Goal: Task Accomplishment & Management: Manage account settings

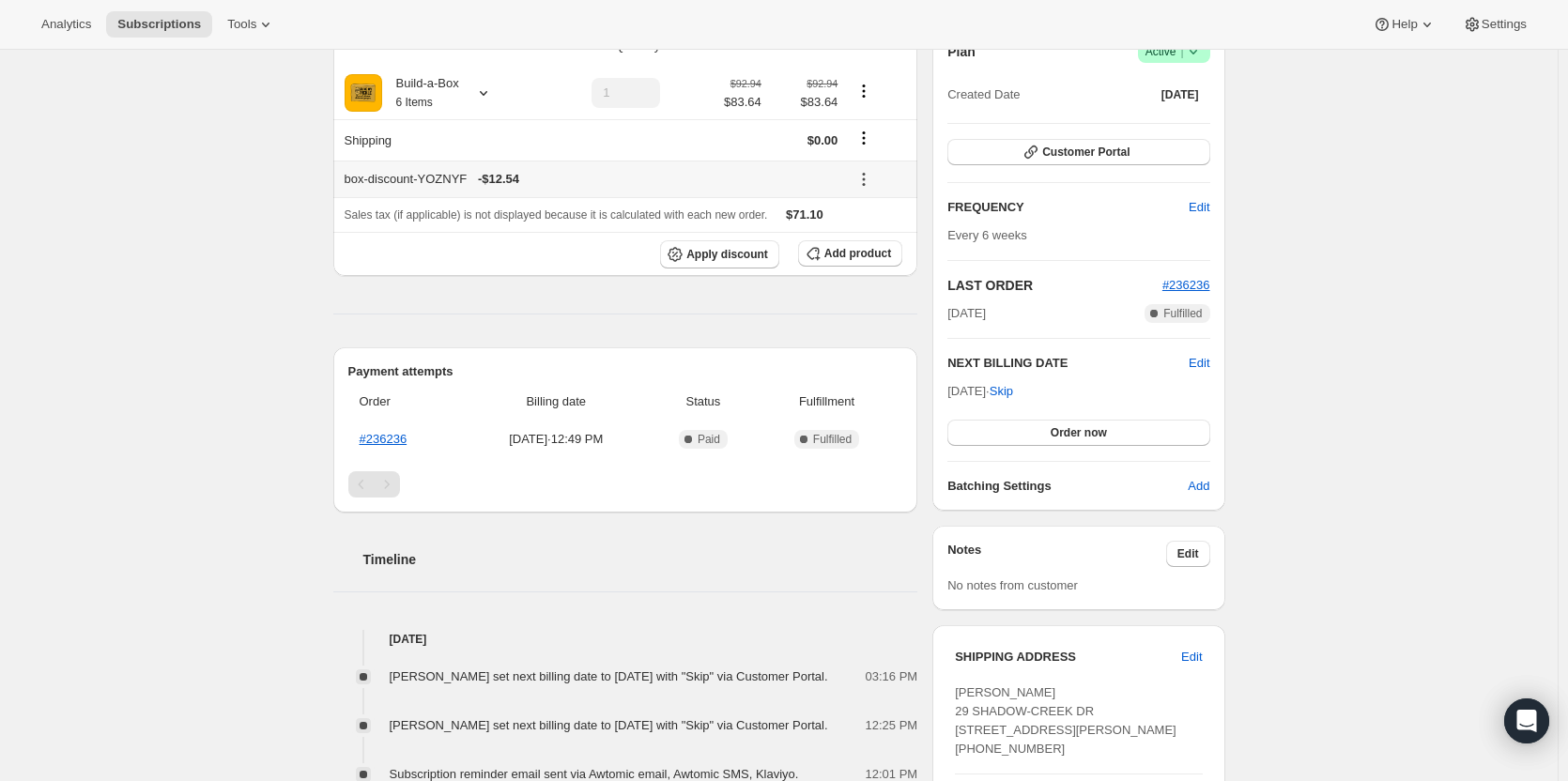
scroll to position [94, 0]
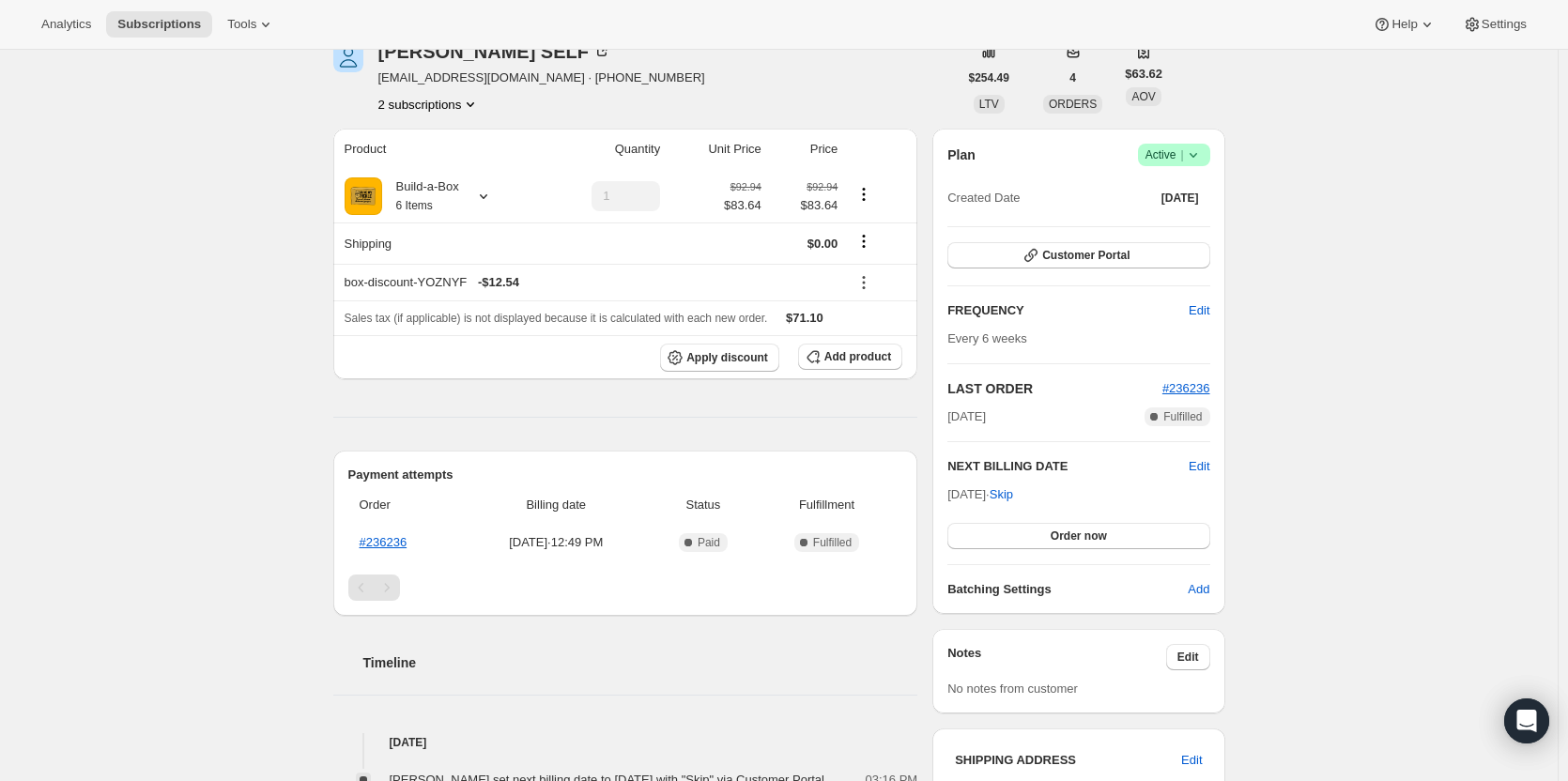
click at [1155, 161] on span "Active |" at bounding box center [1173, 154] width 57 height 18
click at [1156, 210] on button "Cancel subscription" at bounding box center [1179, 223] width 117 height 30
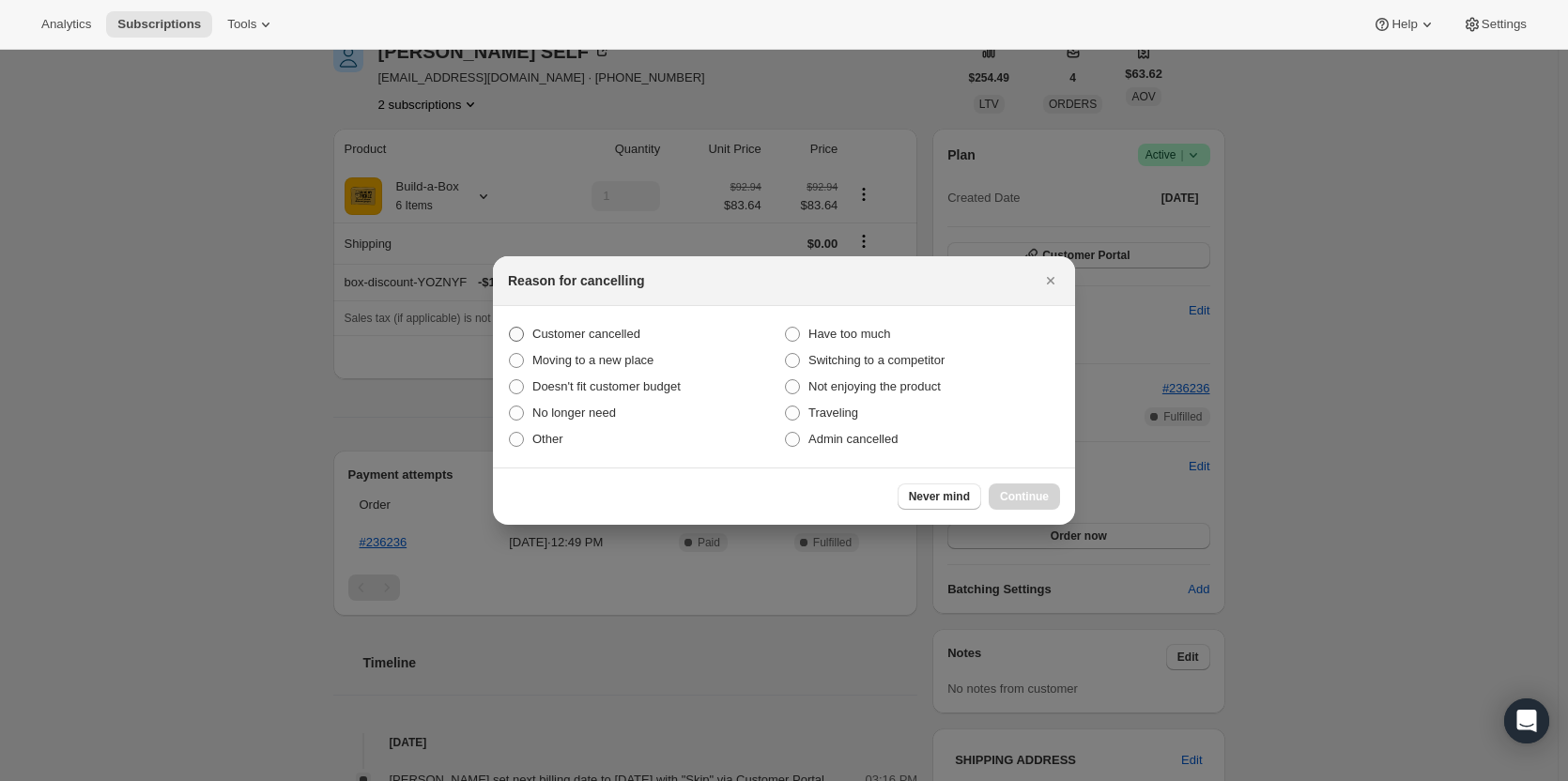
click at [590, 328] on span "Customer cancelled" at bounding box center [586, 334] width 108 height 15
click at [509, 328] on input "Customer cancelled" at bounding box center [508, 327] width 1 height 1
radio input "true"
click at [1024, 490] on span "Continue" at bounding box center [1024, 496] width 49 height 15
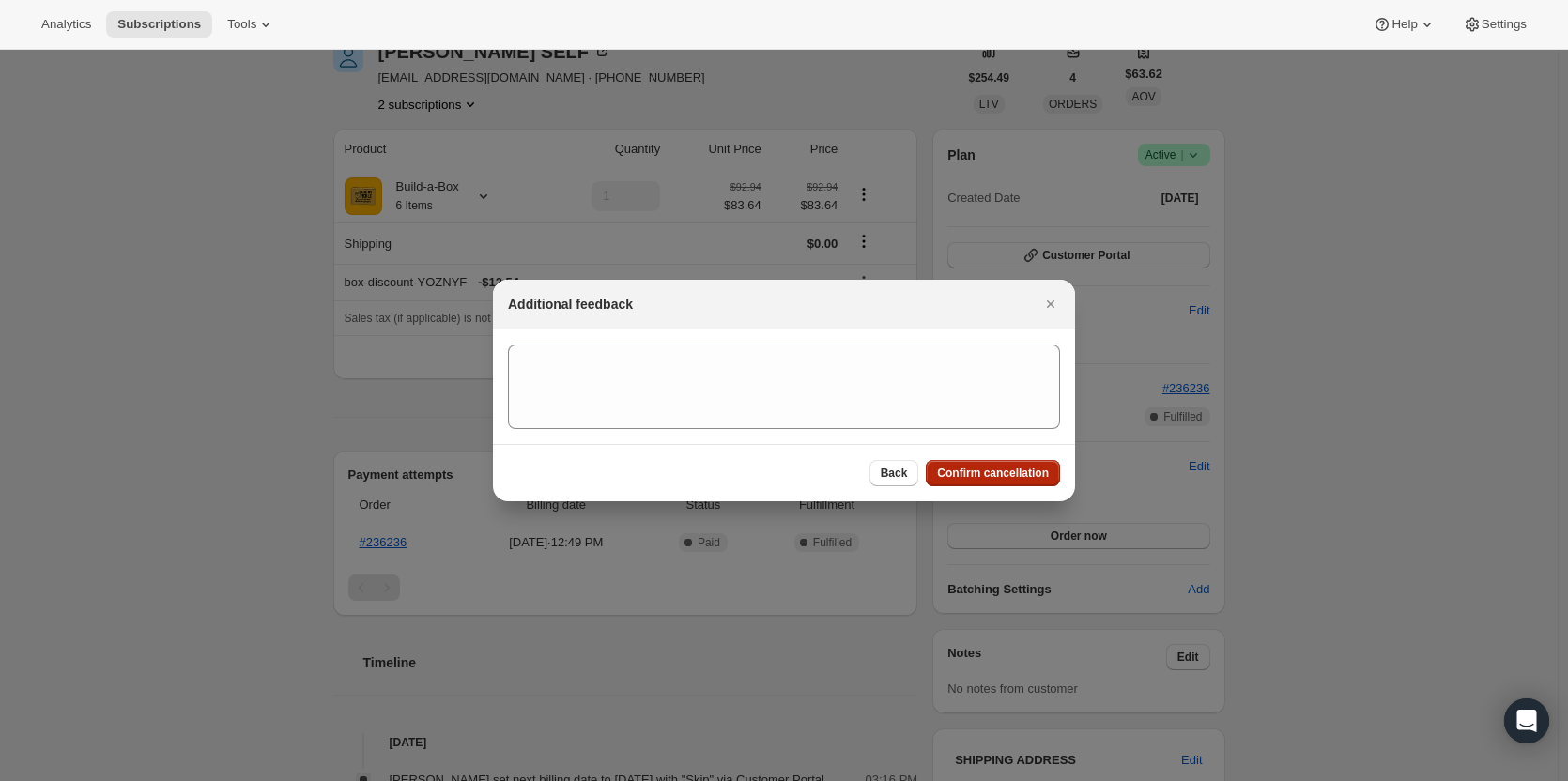
click at [1024, 481] on button "Confirm cancellation" at bounding box center [993, 472] width 134 height 26
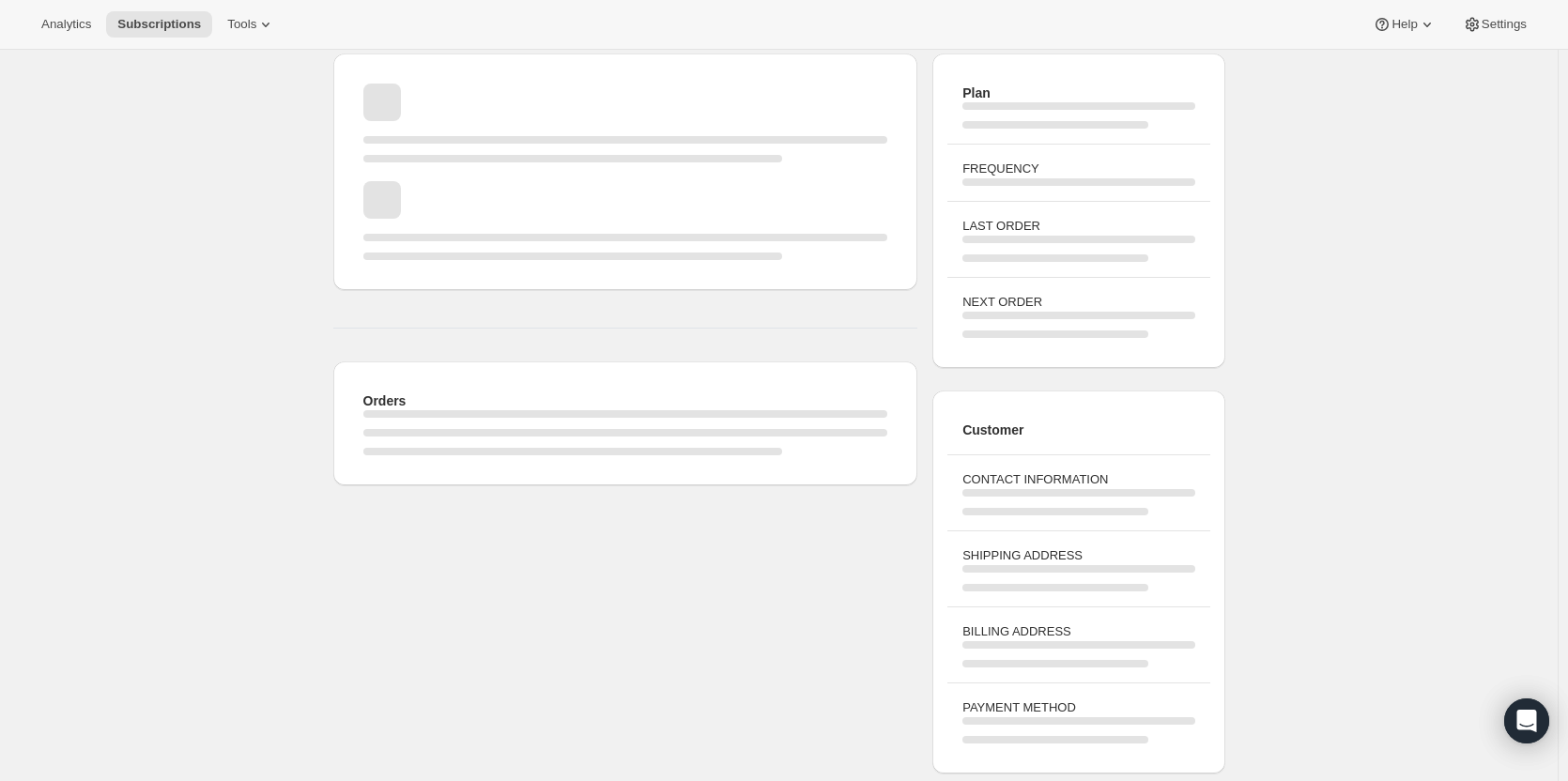
scroll to position [94, 0]
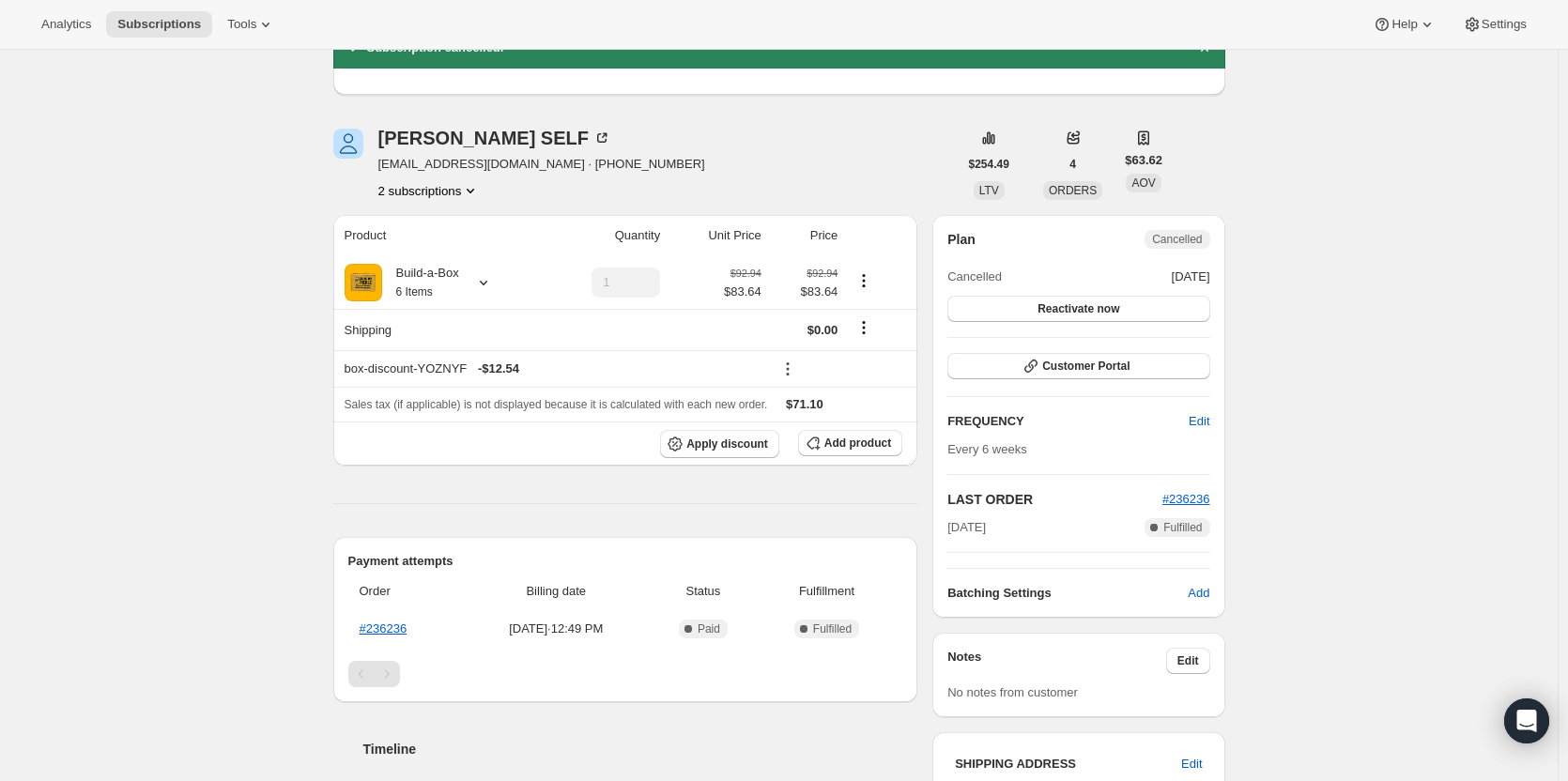
click at [450, 192] on button "2 subscriptions" at bounding box center [429, 190] width 102 height 18
click at [450, 226] on span "13699285267" at bounding box center [434, 225] width 130 height 18
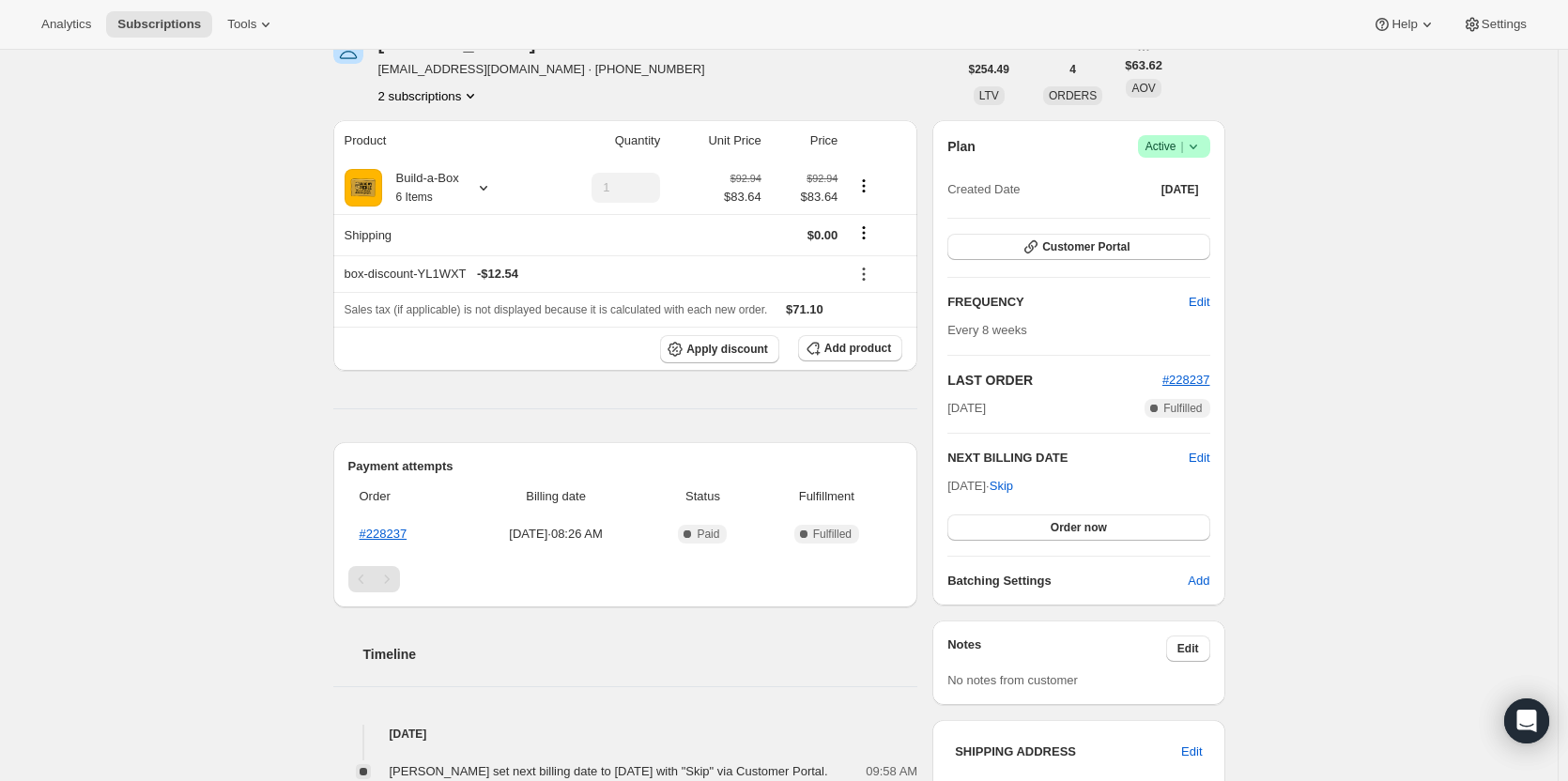
scroll to position [188, 0]
click at [1168, 140] on span "Active |" at bounding box center [1173, 146] width 57 height 18
click at [1162, 215] on span "Cancel subscription" at bounding box center [1179, 216] width 106 height 15
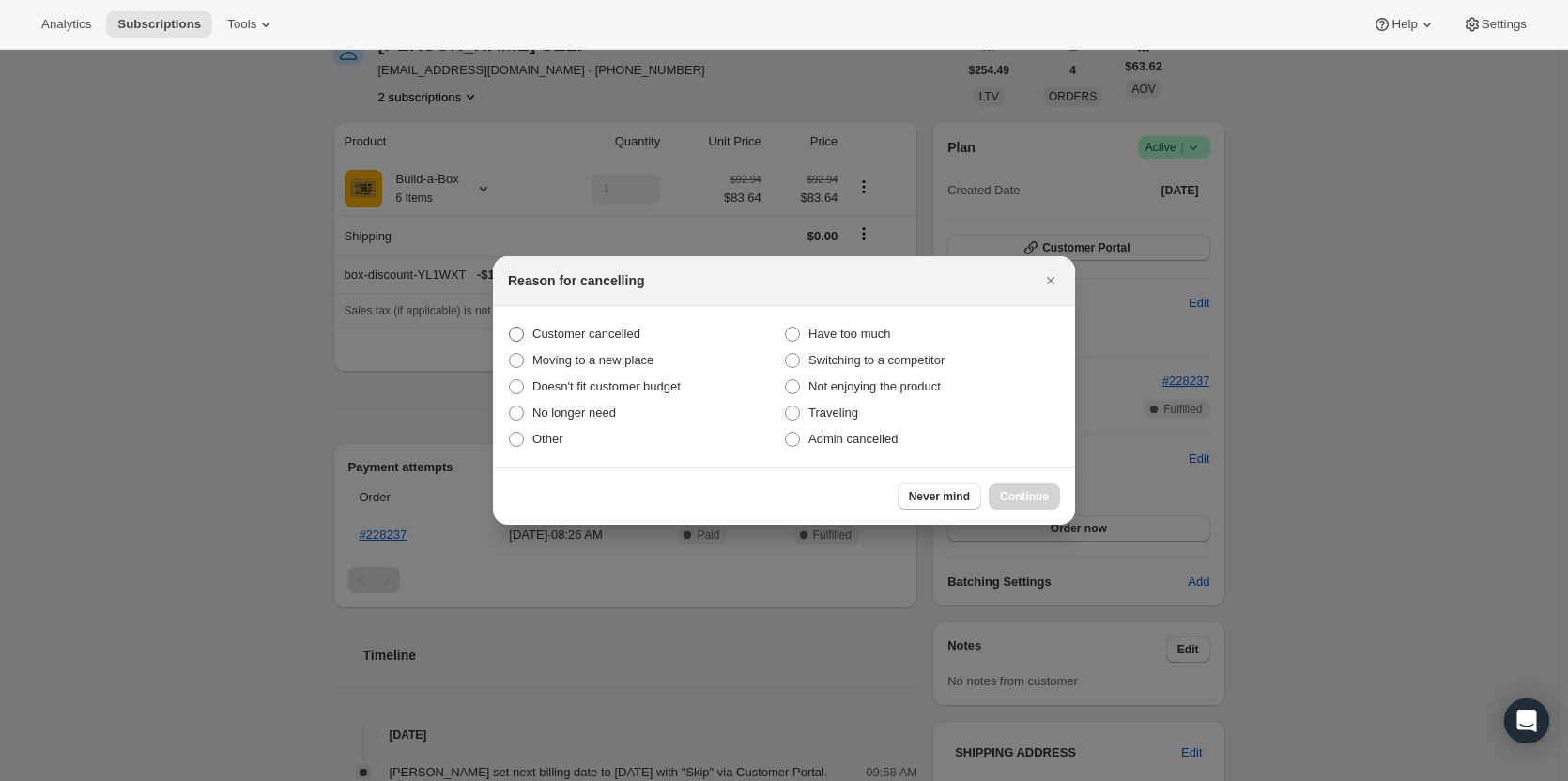
drag, startPoint x: 528, startPoint y: 332, endPoint x: 544, endPoint y: 332, distance: 16.0
click at [529, 332] on label "Customer cancelled" at bounding box center [645, 334] width 276 height 26
click at [572, 332] on span "Customer cancelled" at bounding box center [586, 334] width 108 height 15
click at [509, 328] on input "Customer cancelled" at bounding box center [508, 327] width 1 height 1
radio input "true"
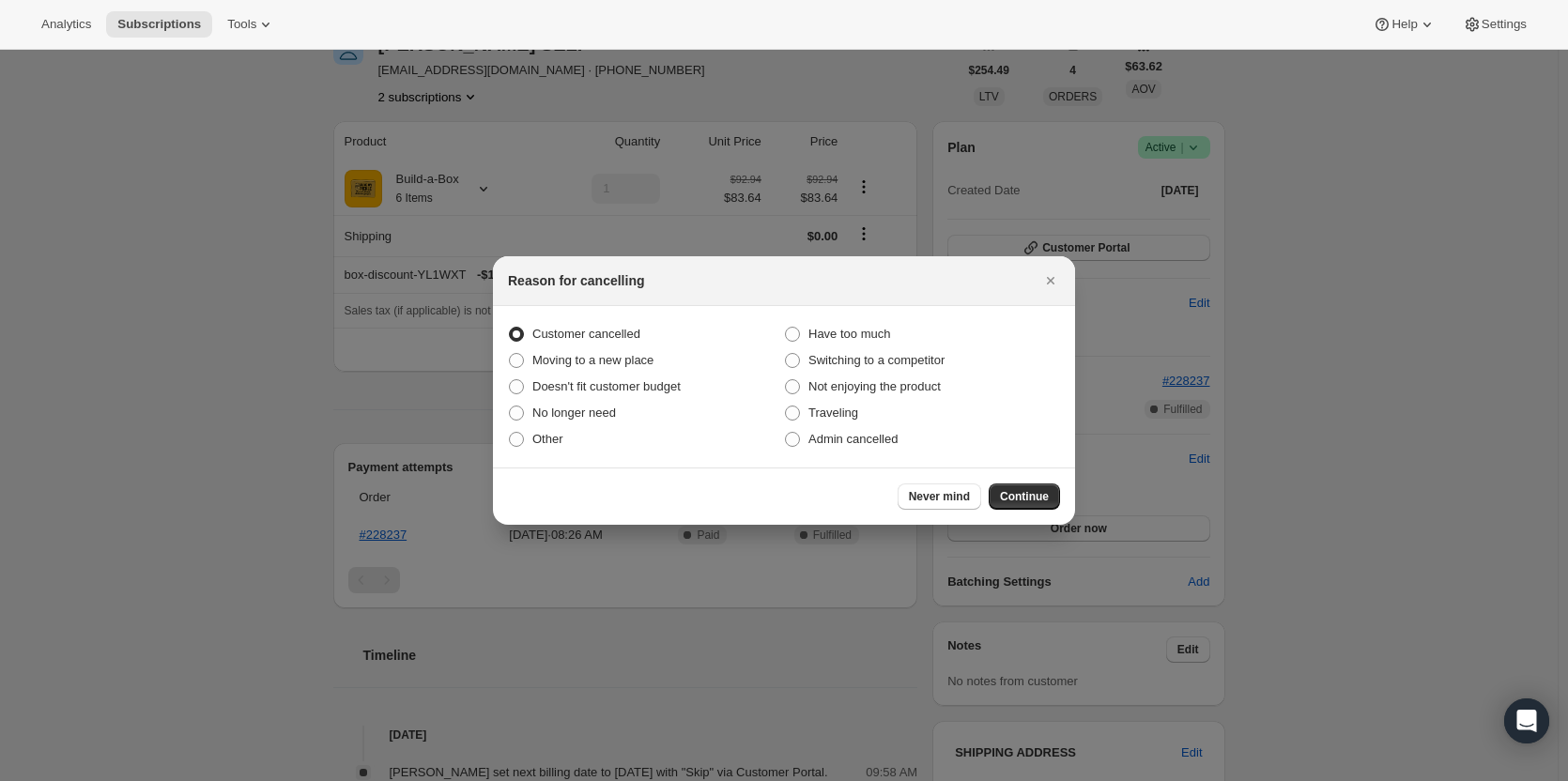
click at [1034, 501] on span "Continue" at bounding box center [1024, 496] width 49 height 15
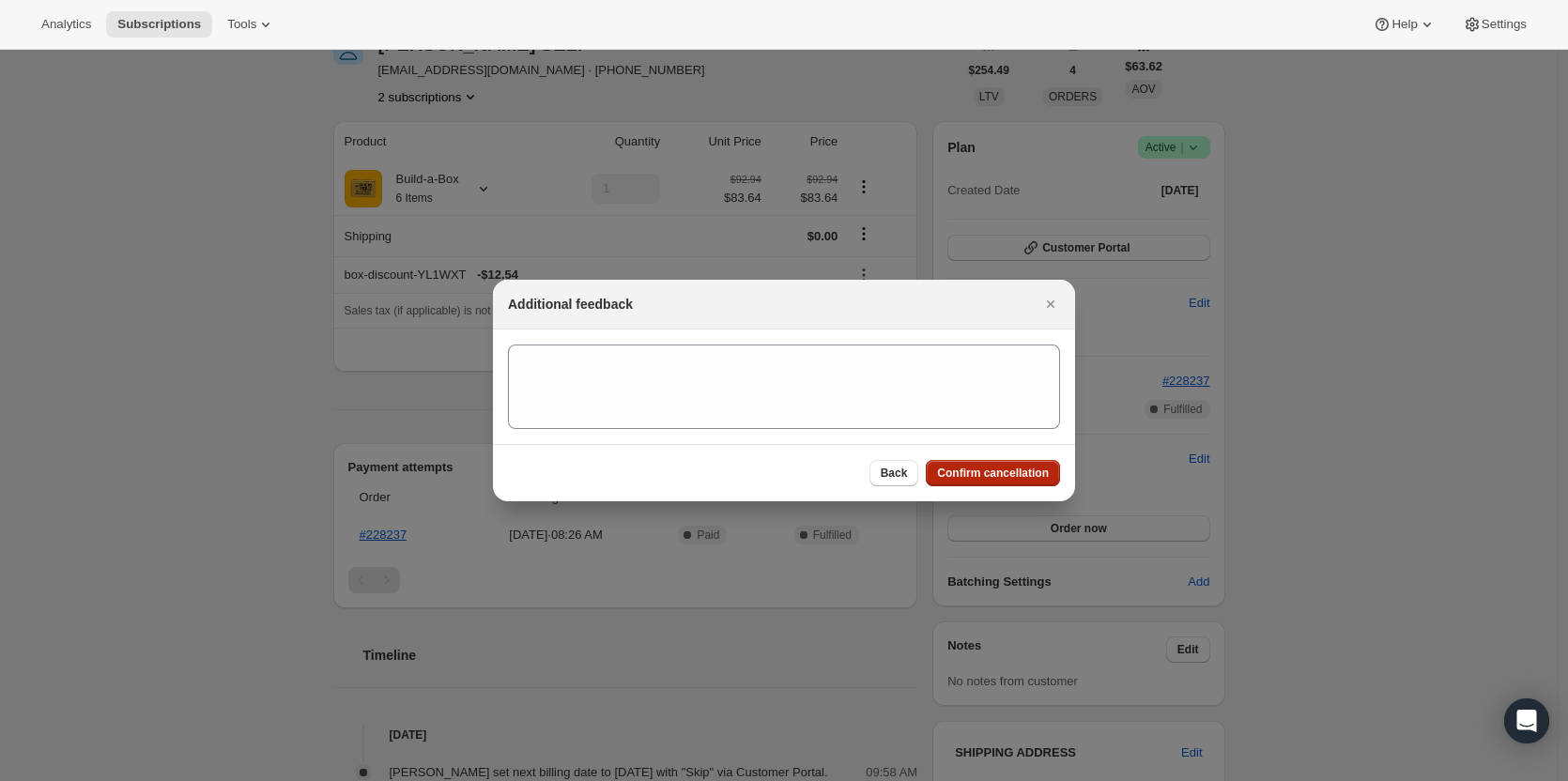
click at [1001, 468] on span "Confirm cancellation" at bounding box center [993, 472] width 112 height 15
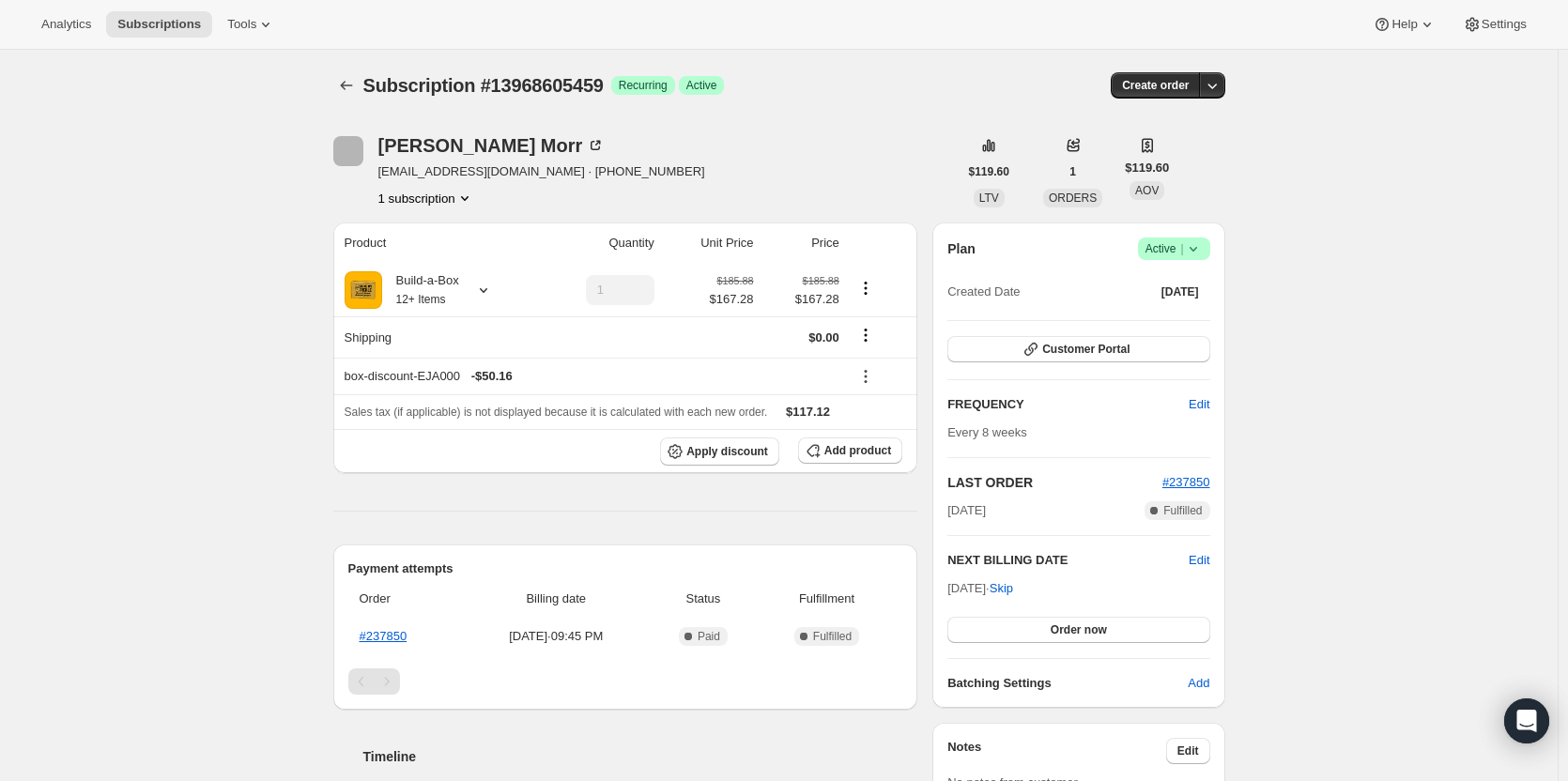
click at [1167, 253] on span "Active |" at bounding box center [1173, 248] width 57 height 18
click at [1167, 326] on span "Cancel subscription" at bounding box center [1179, 317] width 106 height 18
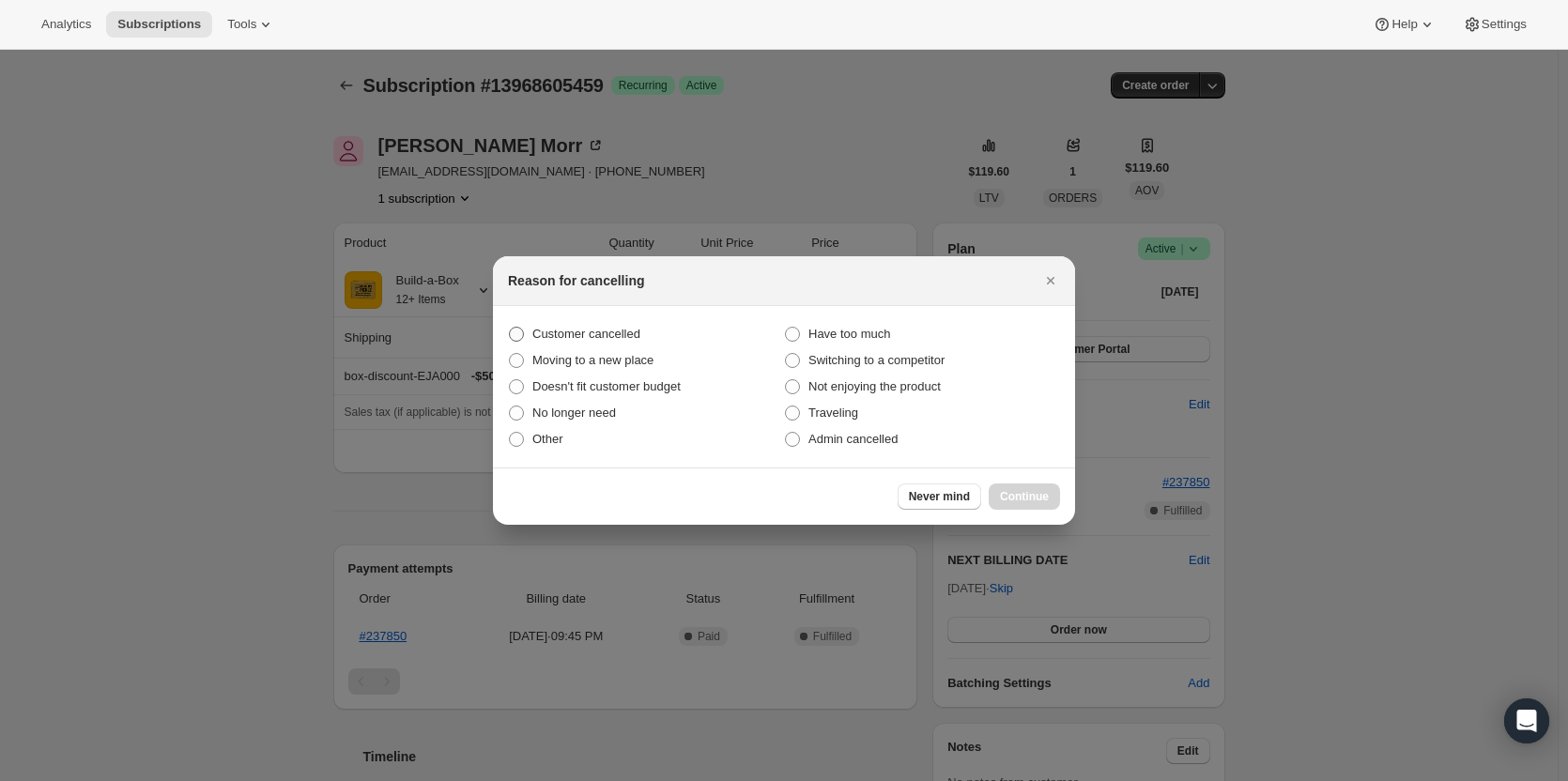
click at [579, 339] on span "Customer cancelled" at bounding box center [586, 334] width 108 height 15
click at [509, 328] on input "Customer cancelled" at bounding box center [508, 327] width 1 height 1
radio input "true"
click at [1037, 499] on span "Continue" at bounding box center [1024, 496] width 49 height 15
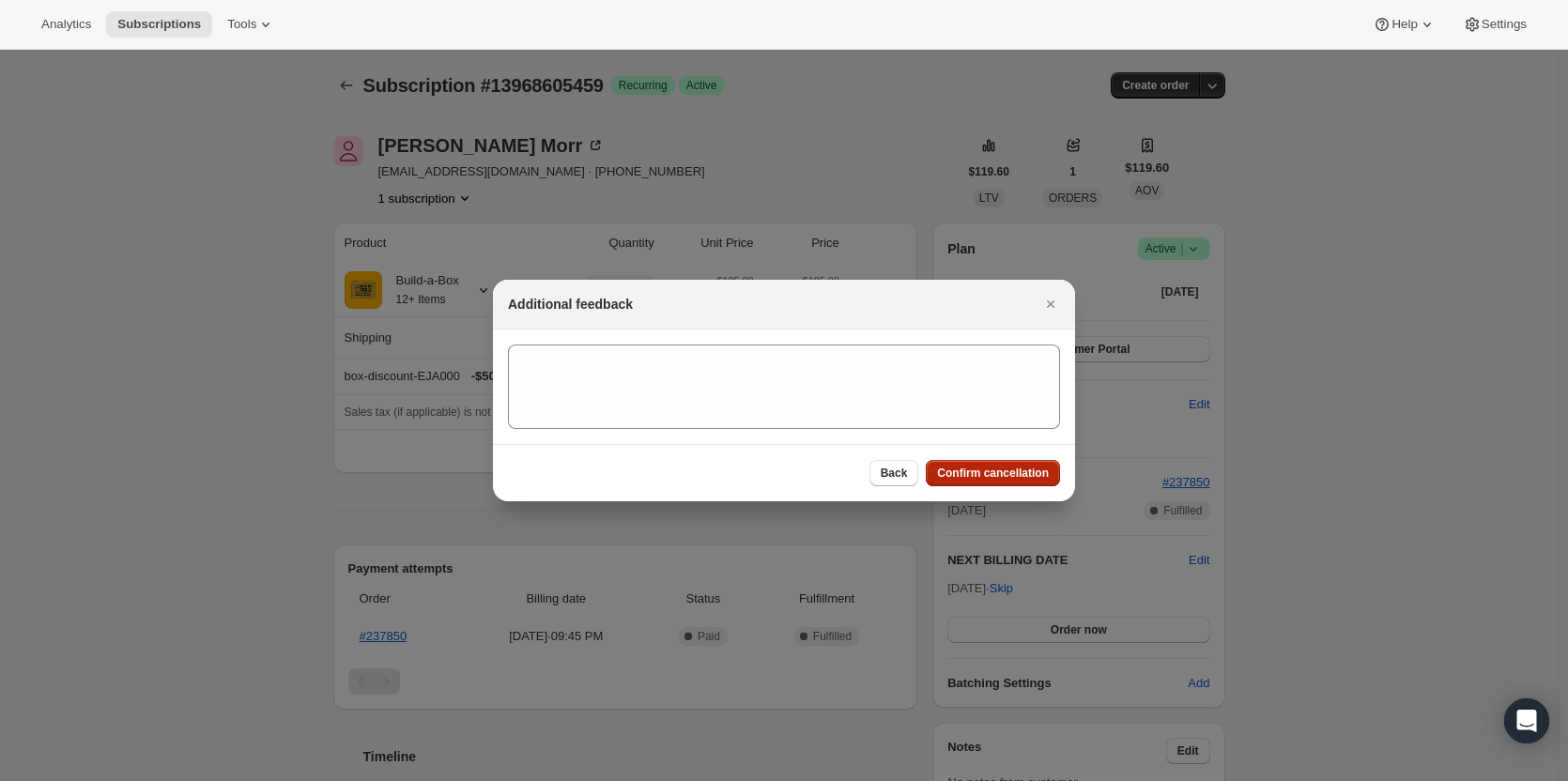
click at [1021, 474] on span "Confirm cancellation" at bounding box center [993, 472] width 112 height 15
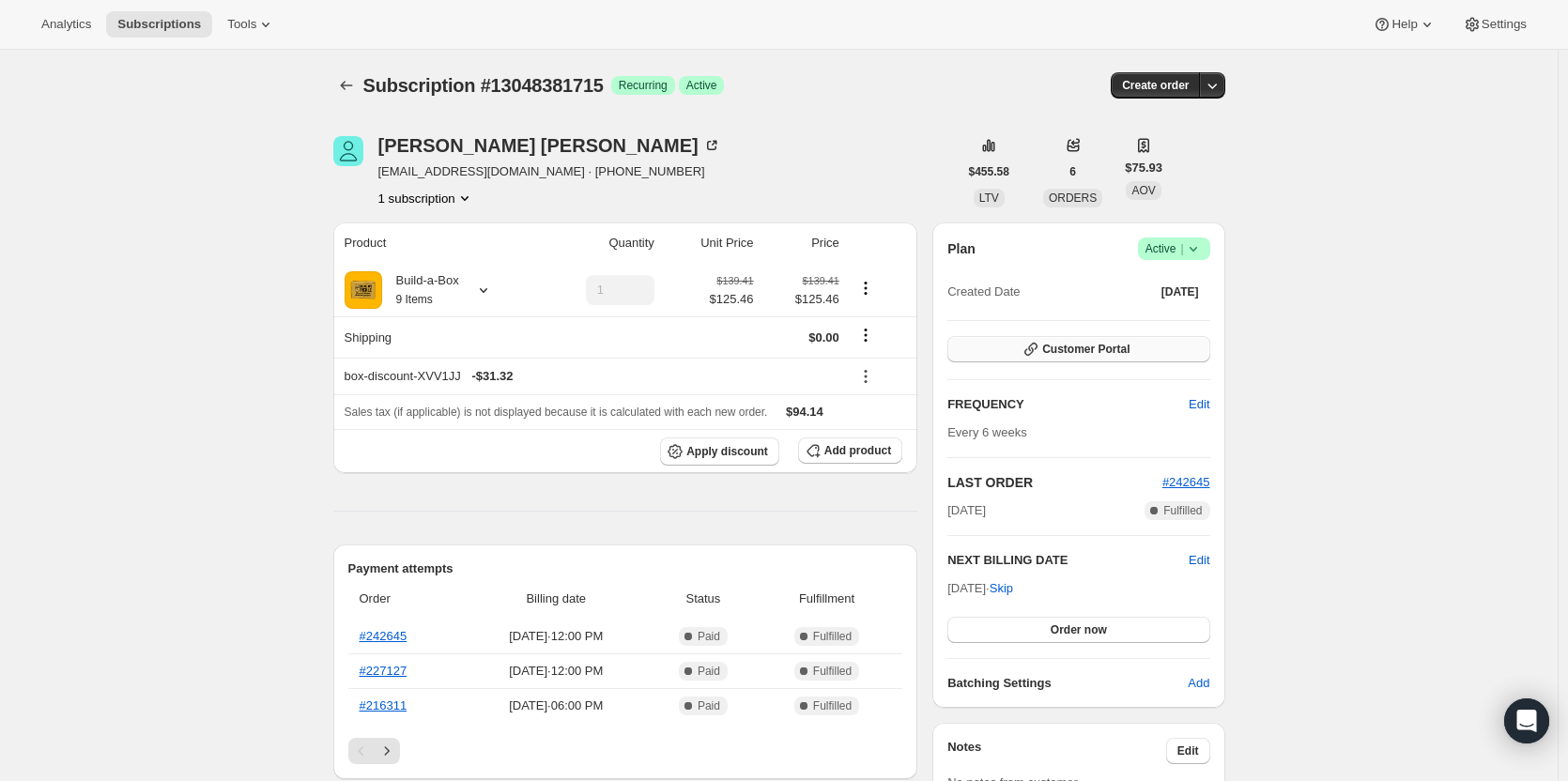
click at [1080, 354] on span "Customer Portal" at bounding box center [1086, 348] width 87 height 15
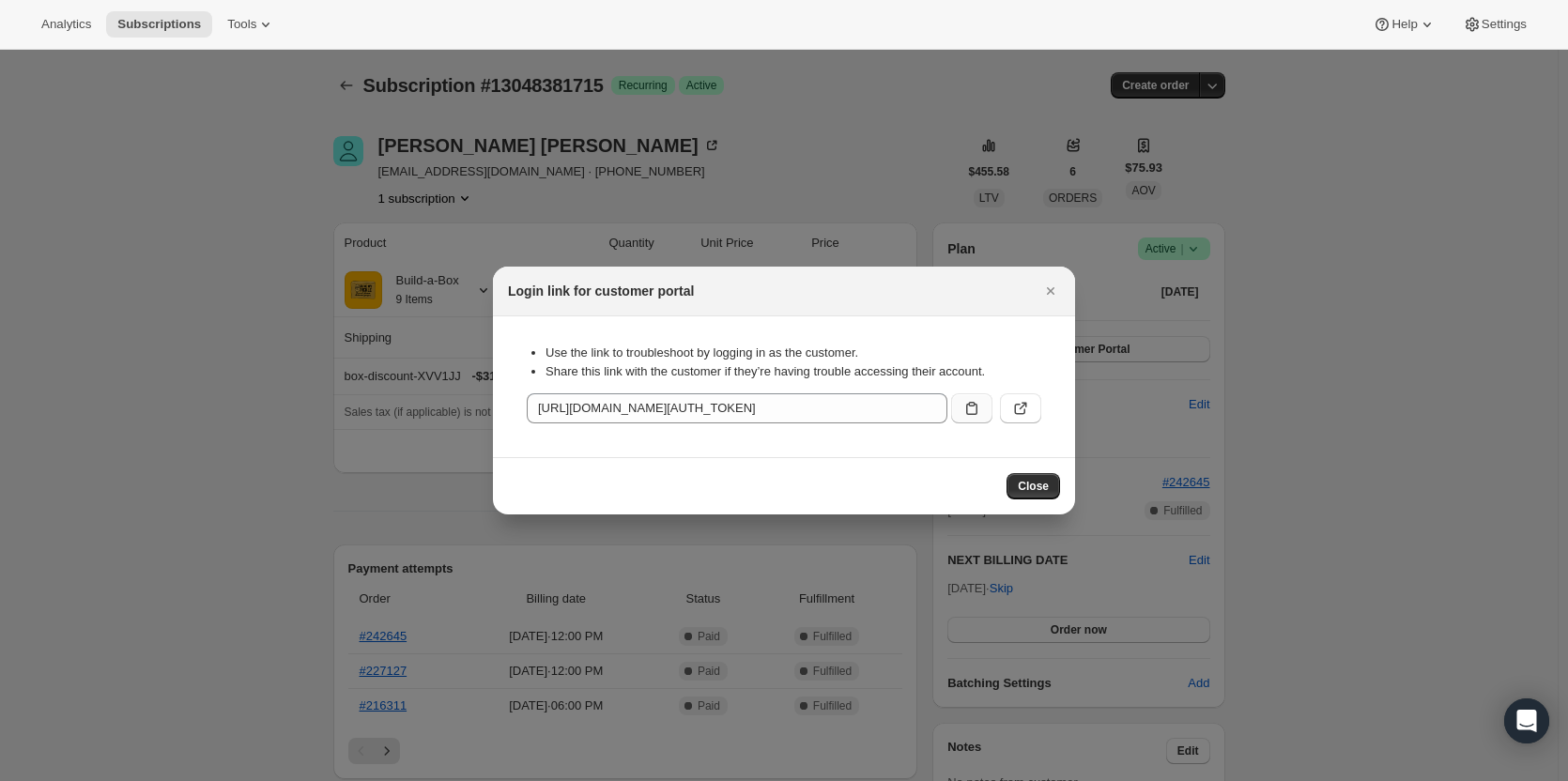
click at [957, 410] on button ":rc3:" at bounding box center [971, 407] width 42 height 30
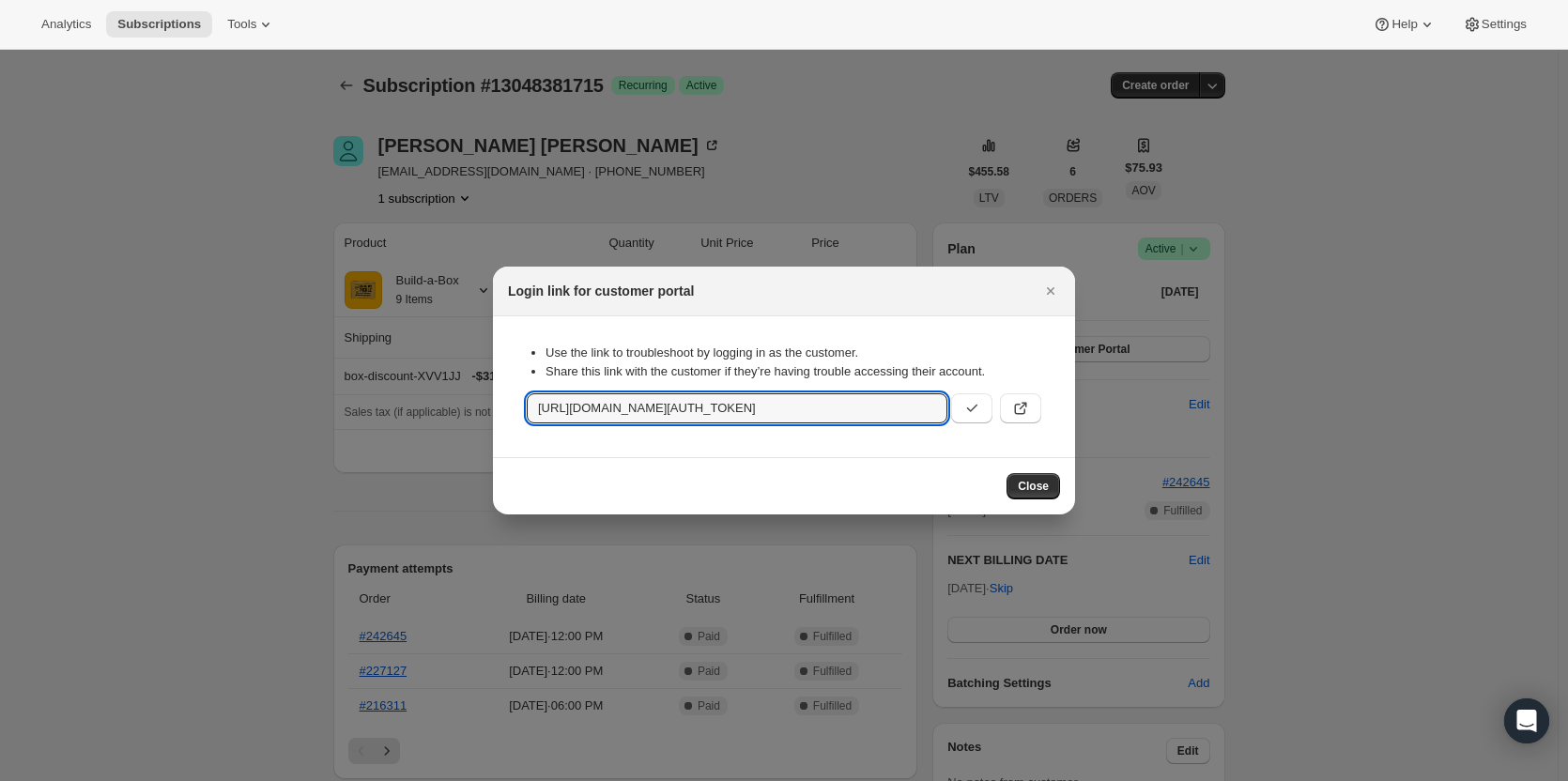
click at [245, 288] on div at bounding box center [784, 390] width 1568 height 781
